Goal: Task Accomplishment & Management: Manage account settings

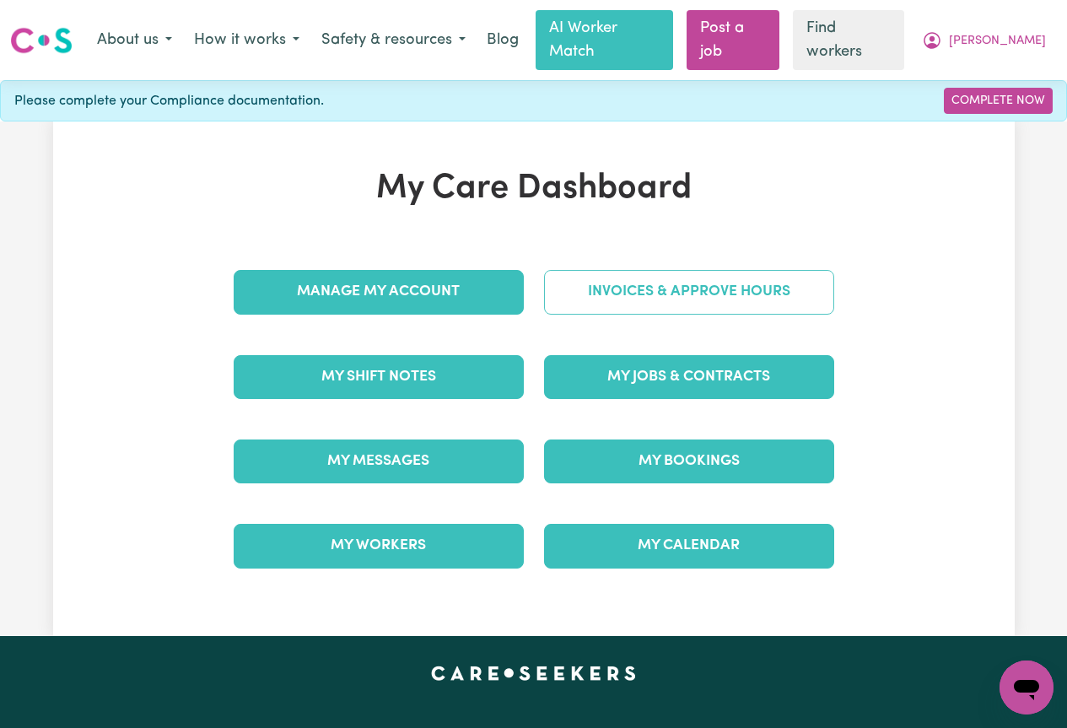
click at [760, 270] on link "Invoices & Approve Hours" at bounding box center [689, 292] width 290 height 44
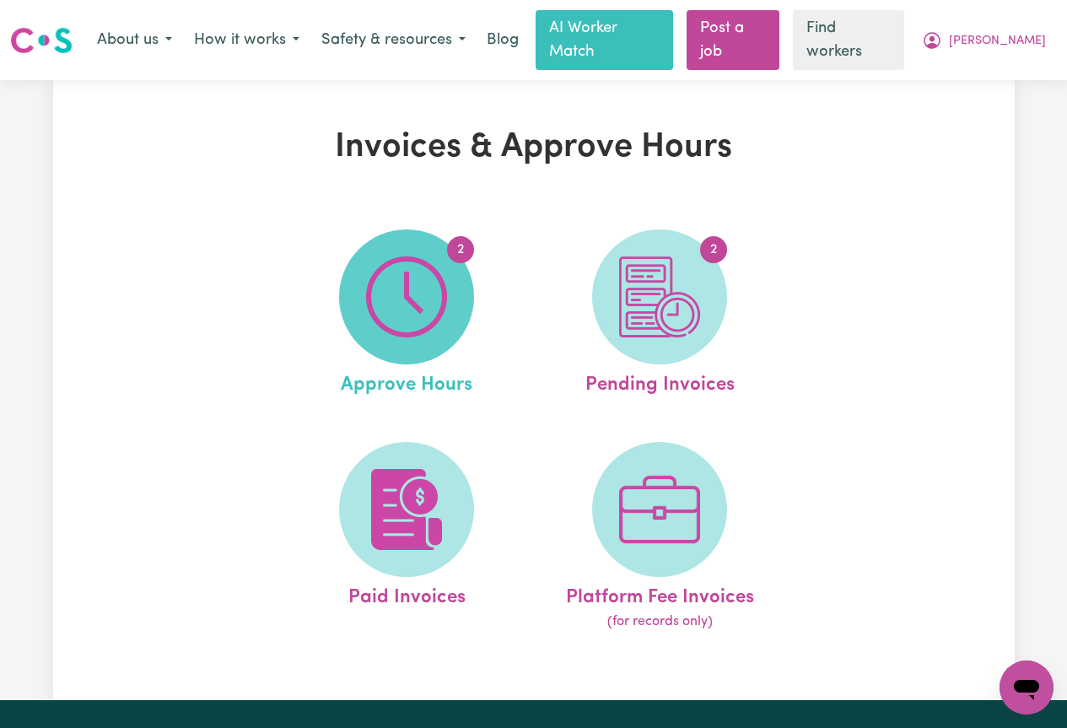
click at [411, 294] on img at bounding box center [406, 296] width 81 height 81
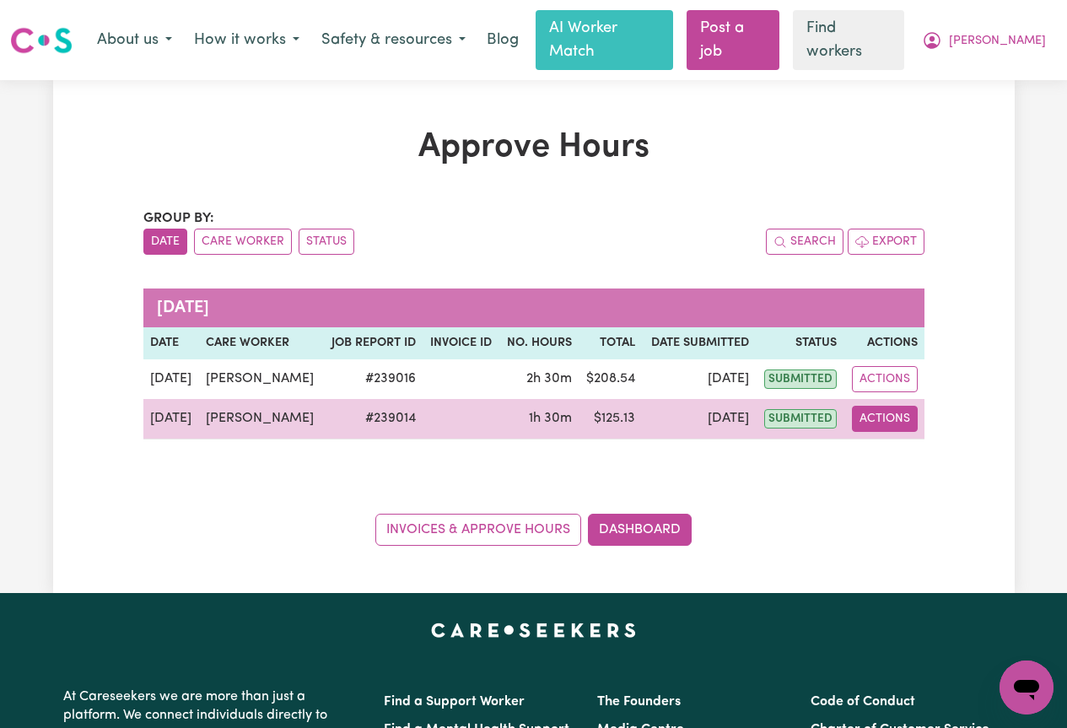
click at [870, 406] on button "Actions" at bounding box center [885, 419] width 66 height 26
click at [923, 444] on link "View Job Report" at bounding box center [924, 458] width 144 height 34
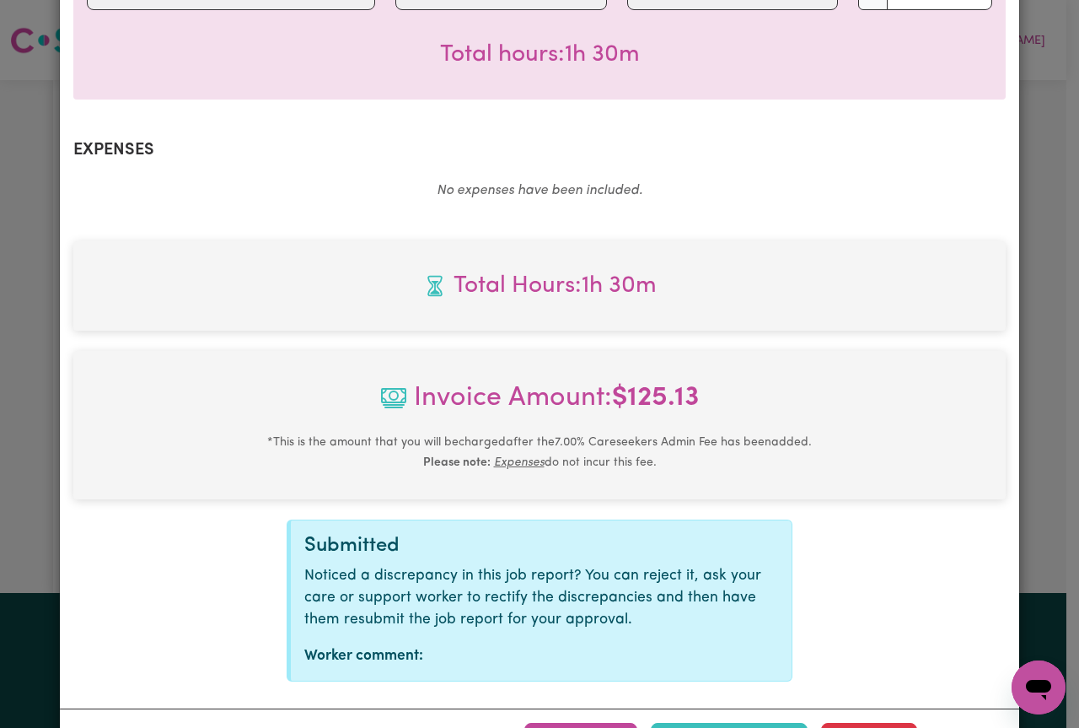
scroll to position [572, 0]
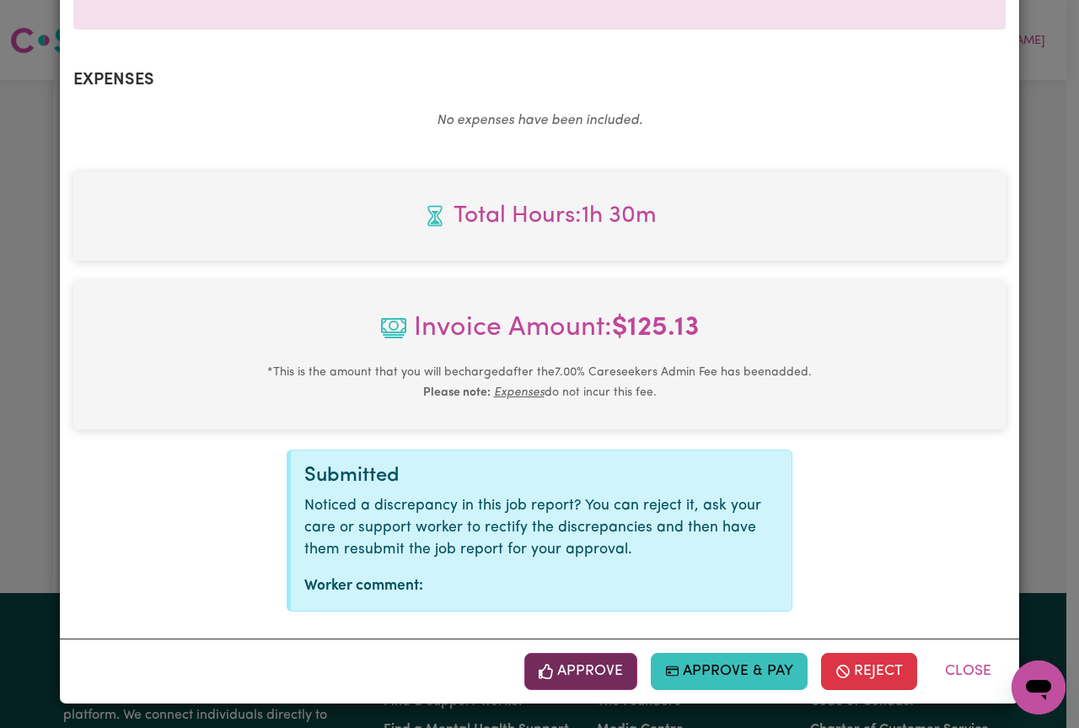
click at [591, 665] on button "Approve" at bounding box center [580, 671] width 113 height 37
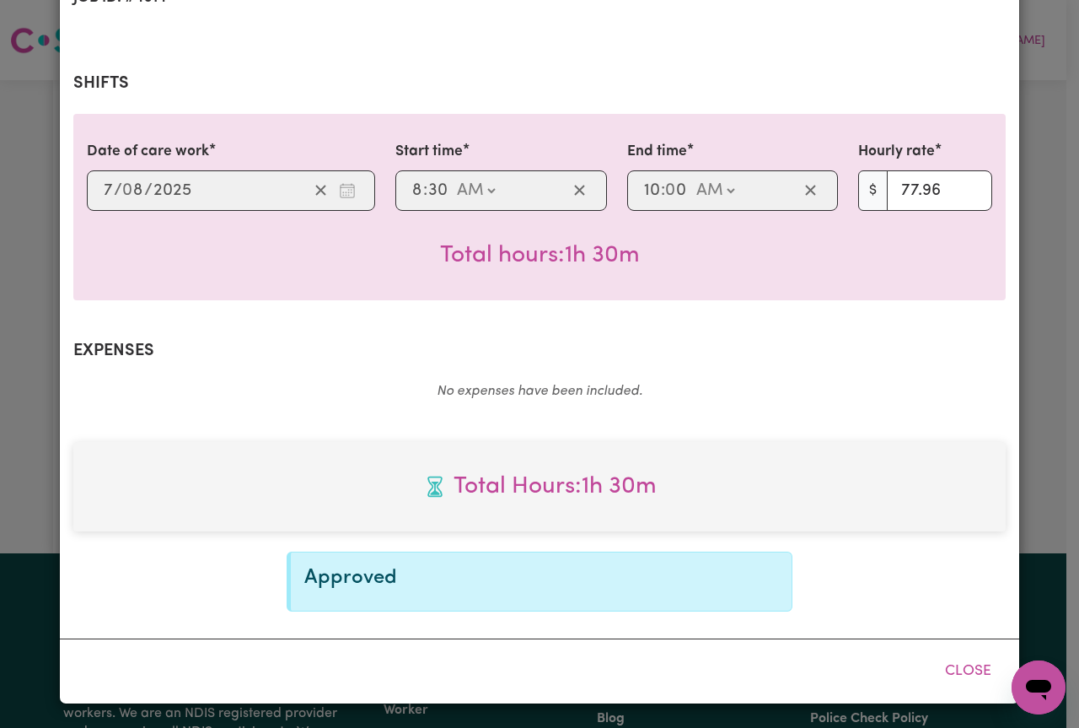
scroll to position [301, 0]
click at [961, 673] on button "Close" at bounding box center [968, 671] width 75 height 37
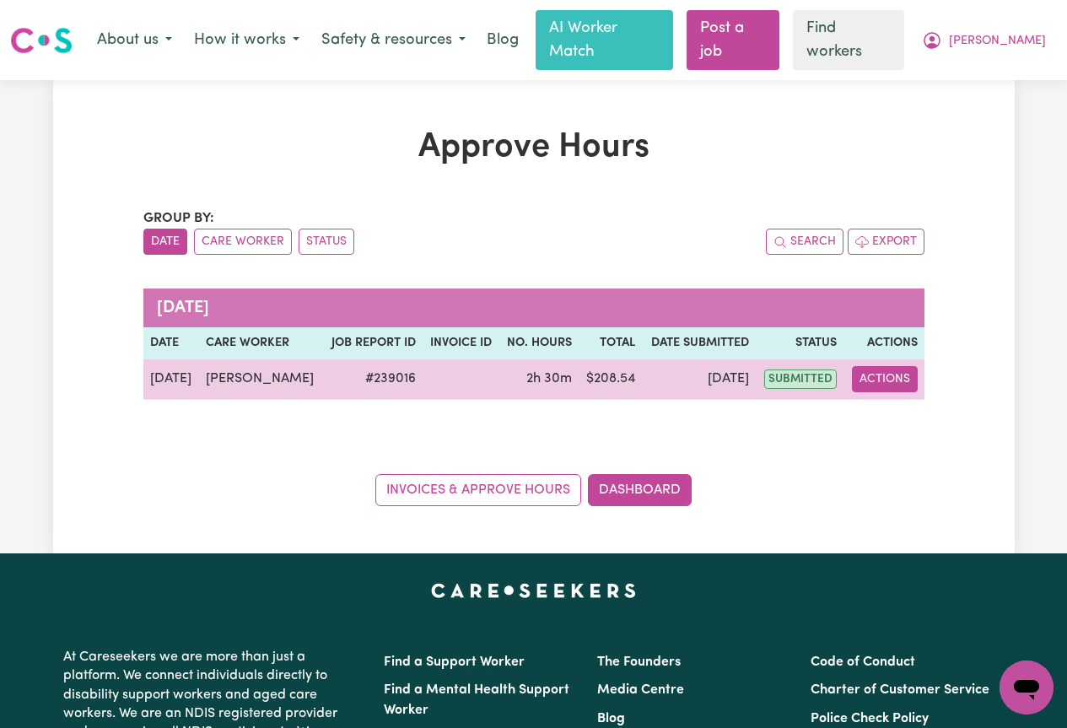
click at [874, 366] on button "Actions" at bounding box center [885, 379] width 66 height 26
click at [900, 401] on link "View Job Report" at bounding box center [924, 418] width 144 height 34
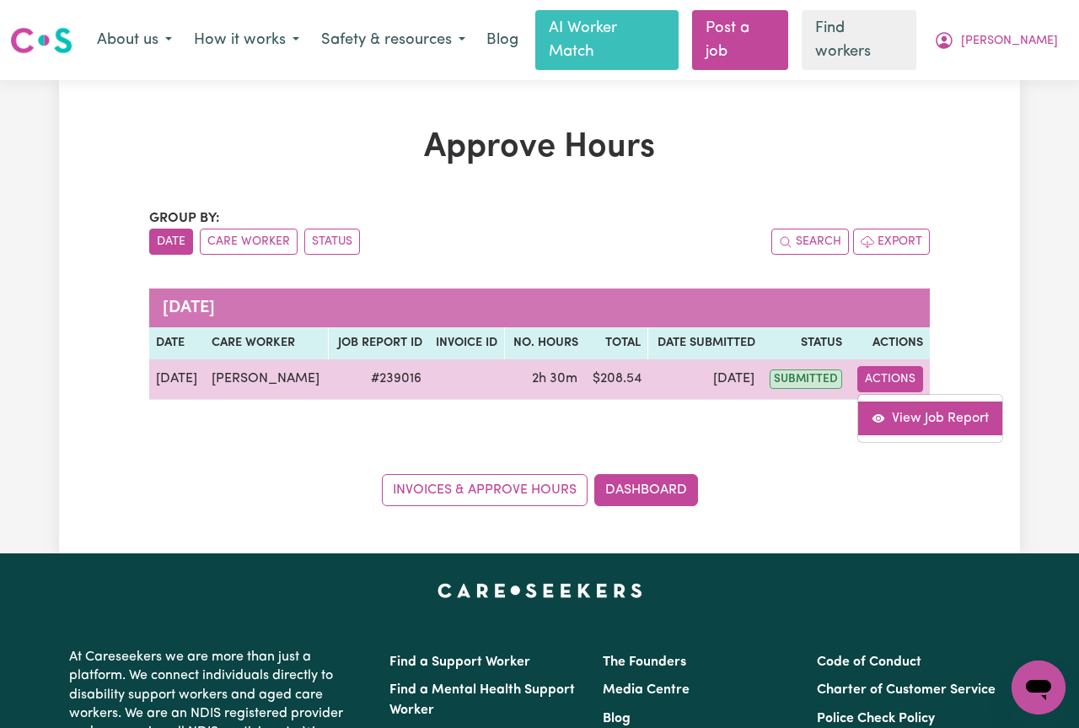
select select "pm"
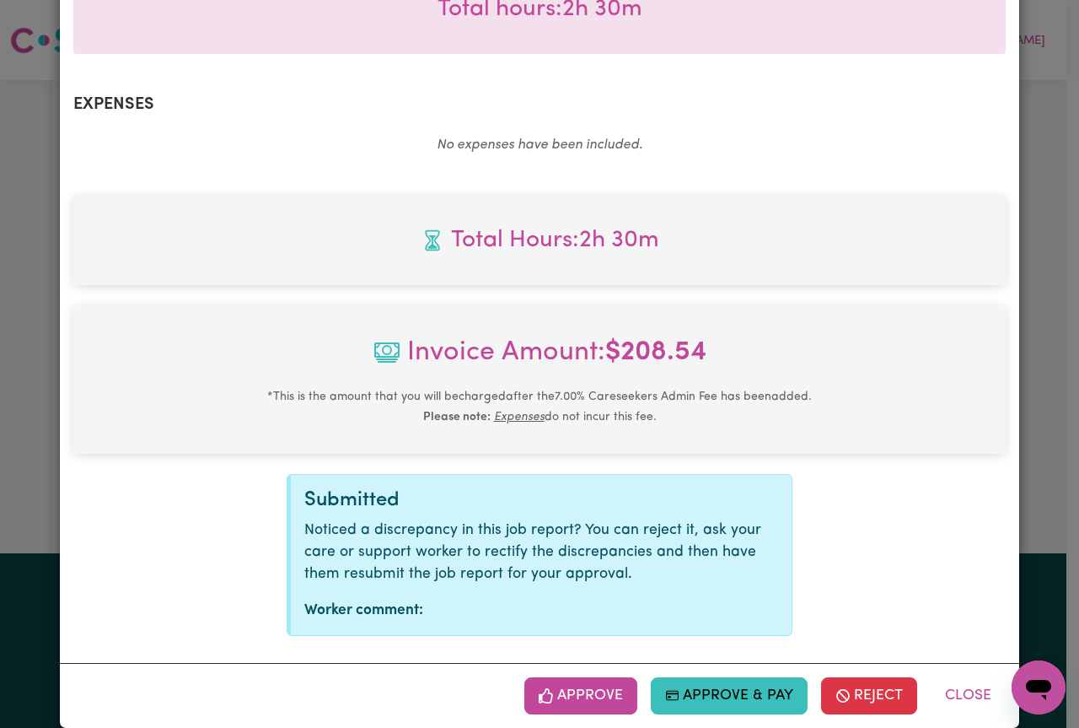
scroll to position [572, 0]
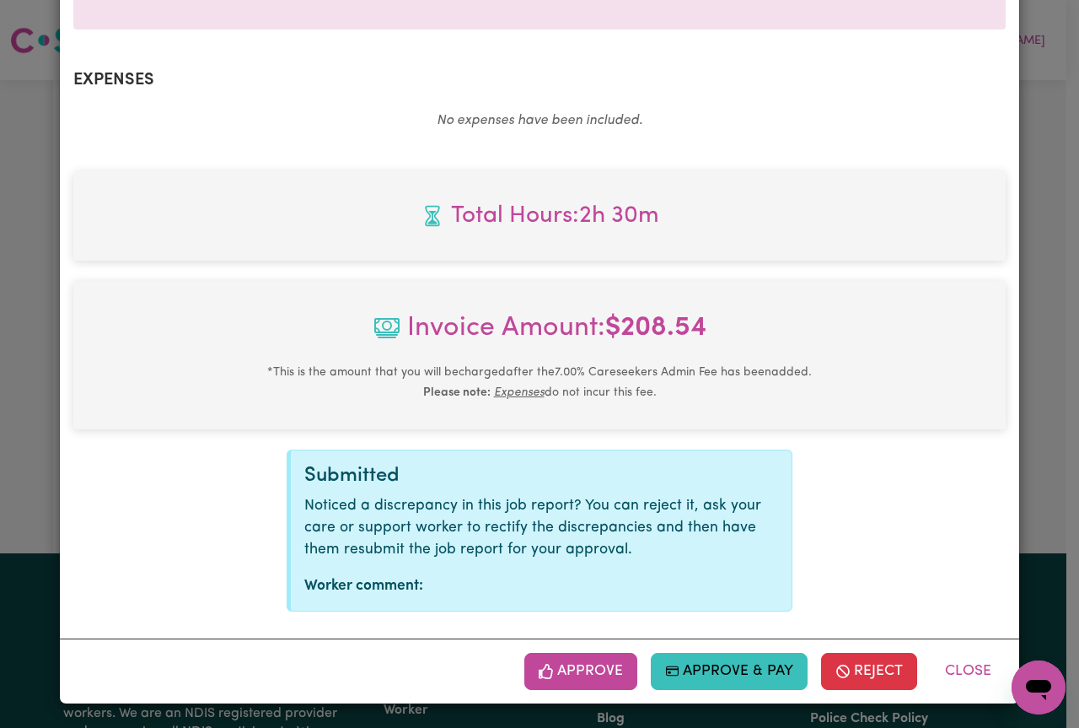
drag, startPoint x: 1073, startPoint y: 338, endPoint x: 39, endPoint y: 21, distance: 1082.0
click at [571, 671] on button "Approve" at bounding box center [580, 671] width 113 height 37
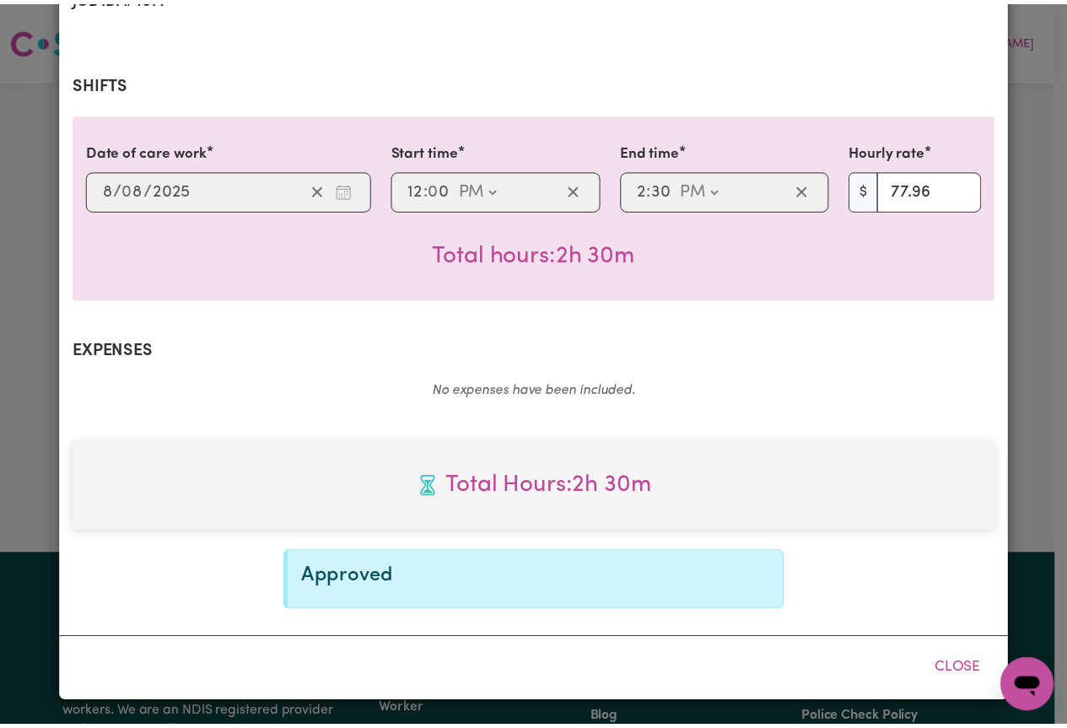
scroll to position [301, 0]
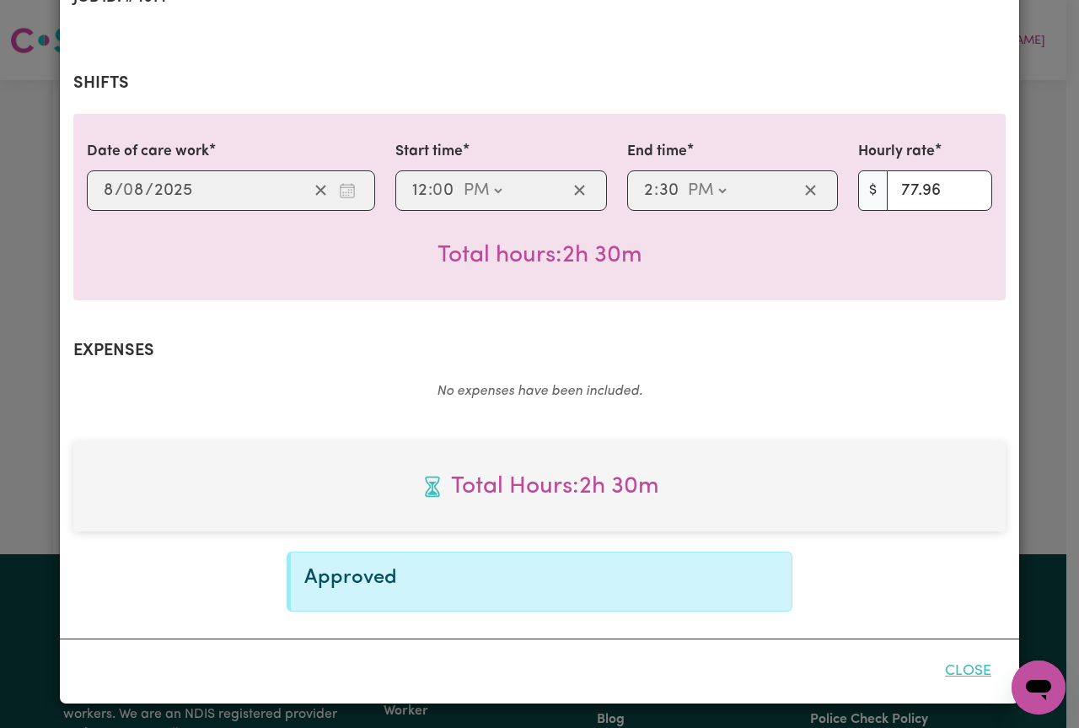
click at [968, 672] on button "Close" at bounding box center [968, 671] width 75 height 37
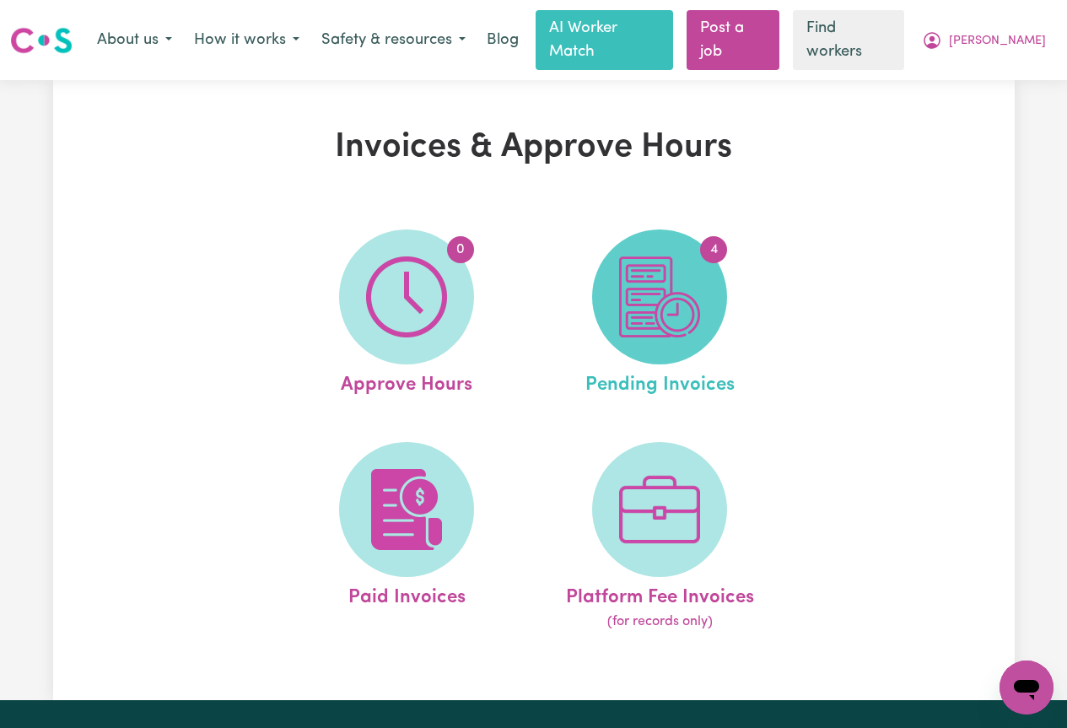
click at [641, 263] on img at bounding box center [659, 296] width 81 height 81
